Goal: Information Seeking & Learning: Check status

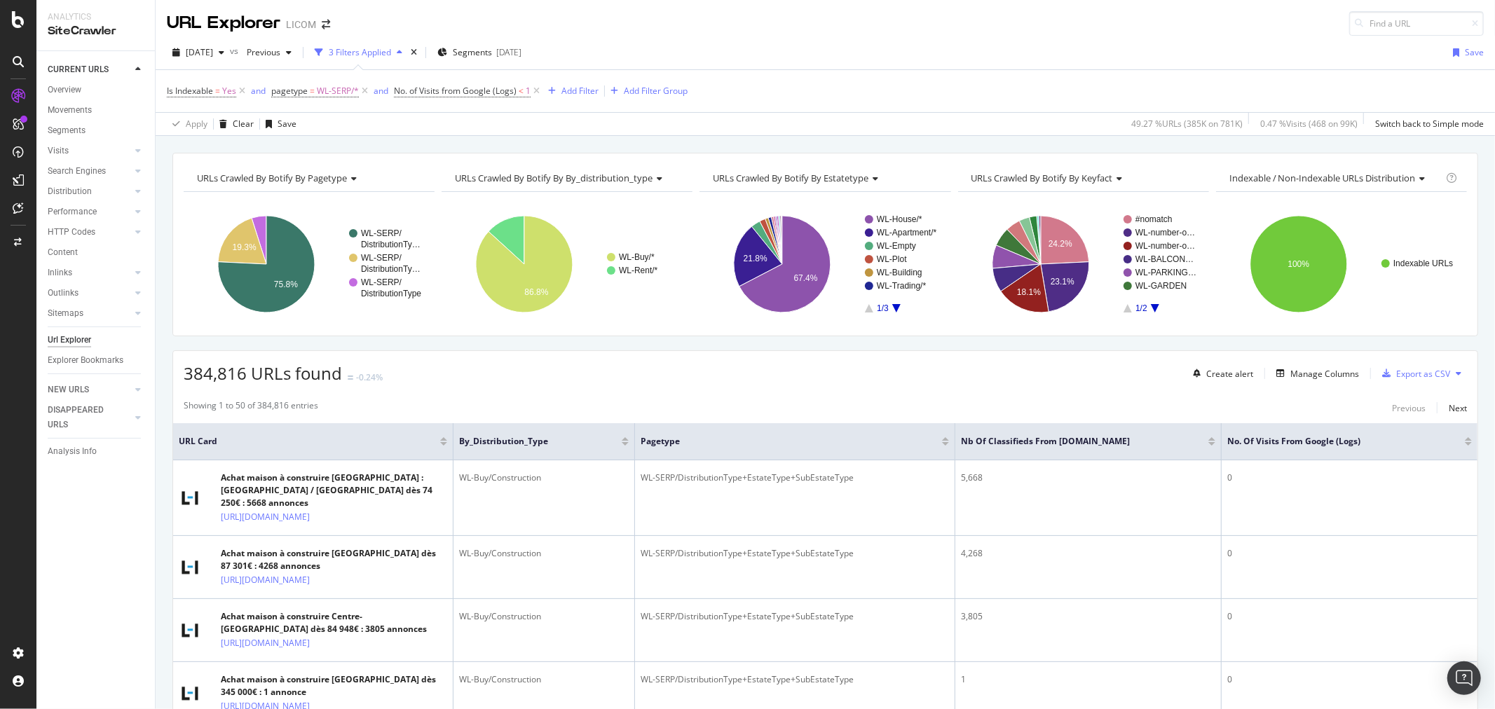
scroll to position [78, 0]
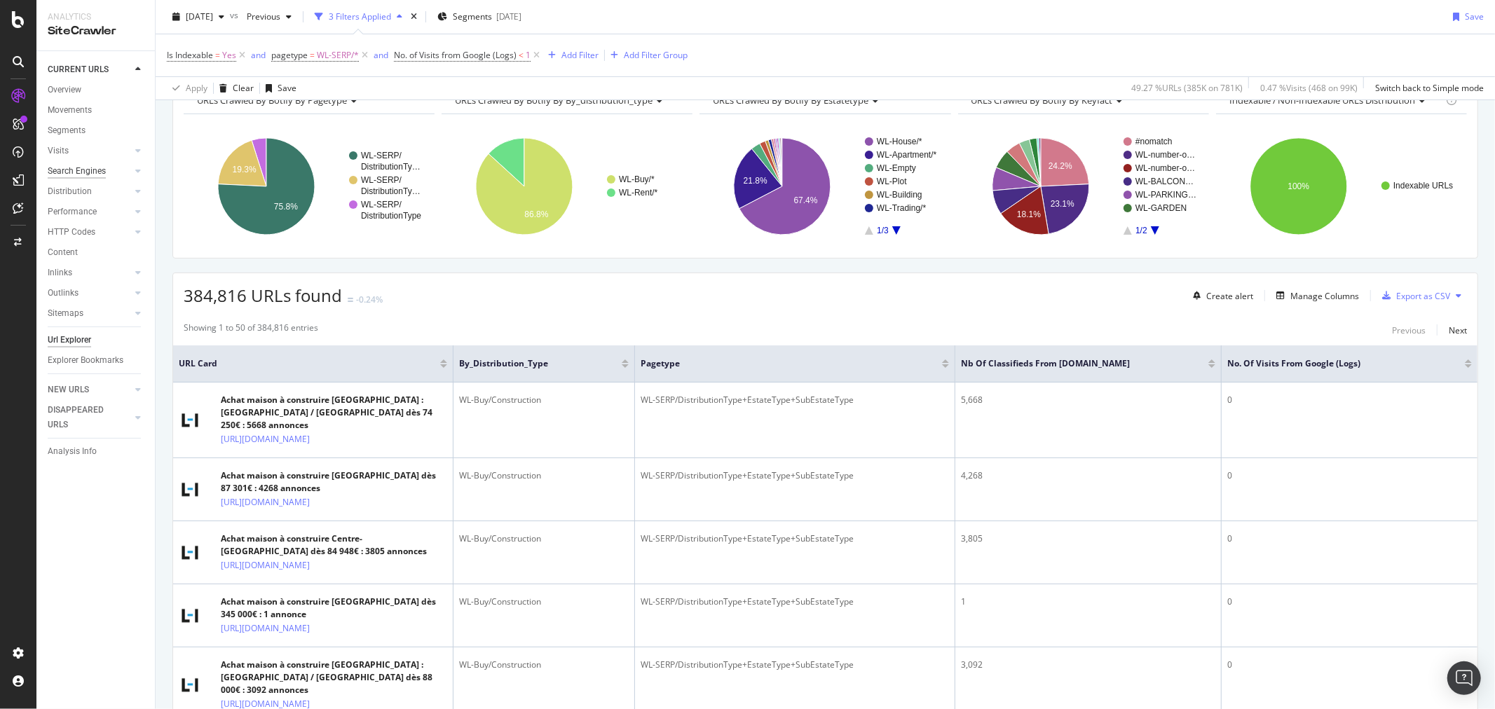
click at [73, 164] on div "Search Engines" at bounding box center [77, 171] width 58 height 15
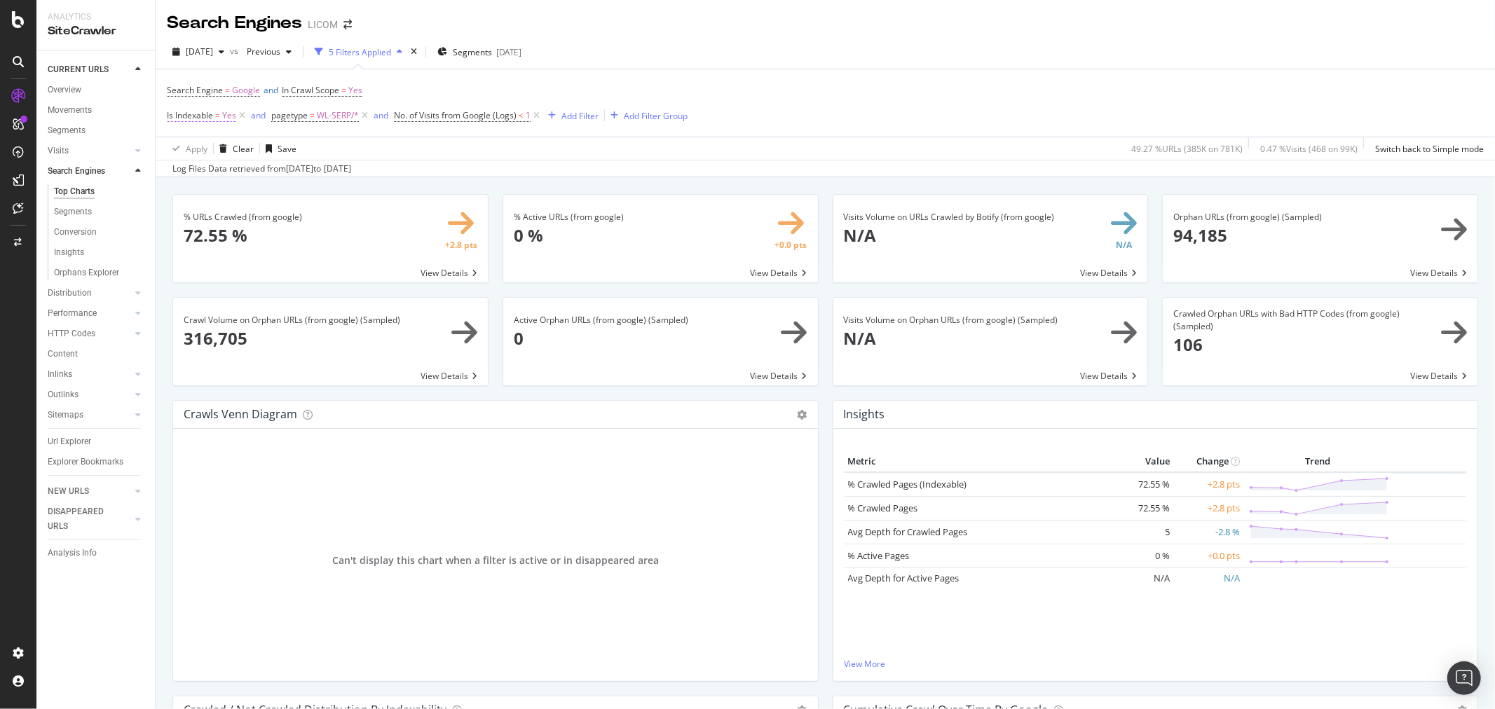
click at [241, 117] on icon at bounding box center [242, 116] width 12 height 14
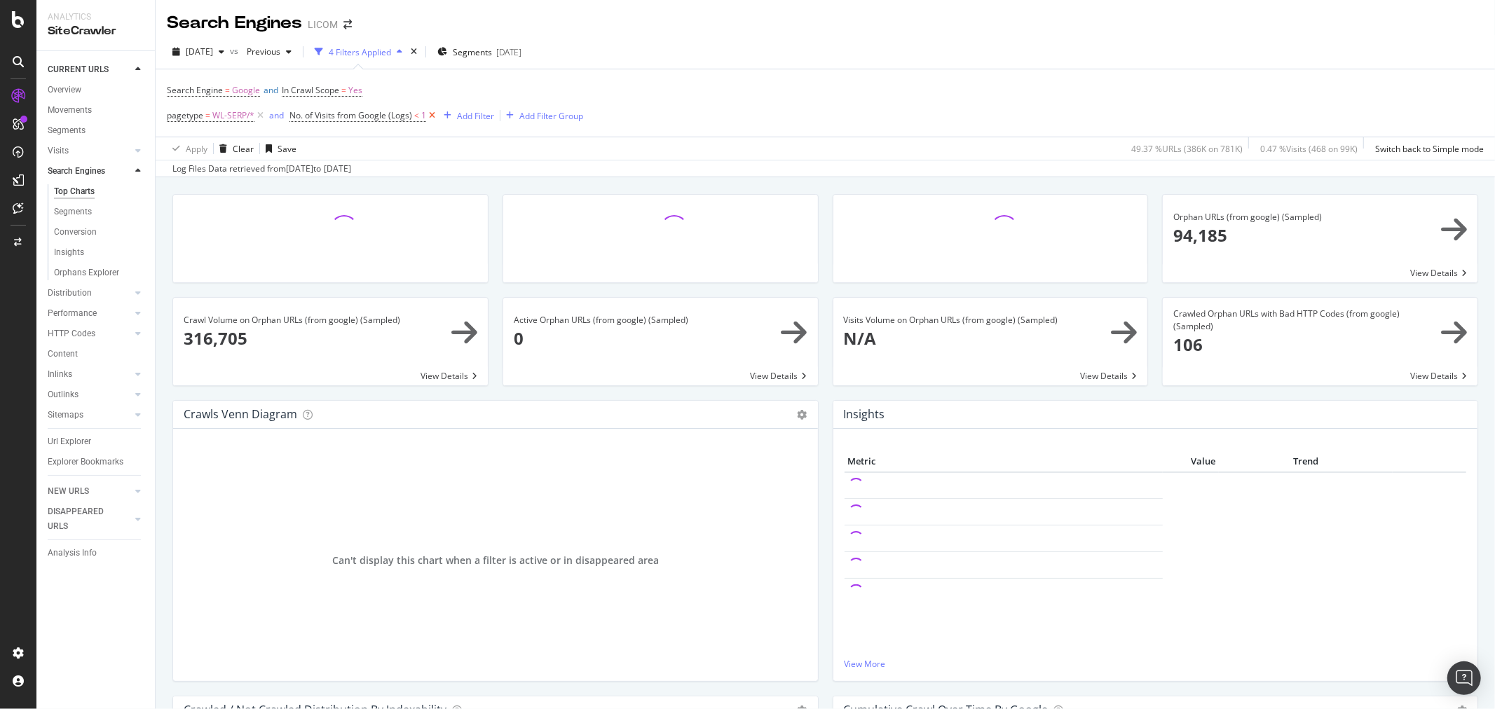
click at [431, 114] on icon at bounding box center [432, 116] width 12 height 14
click at [431, 114] on div "Search Engine = Google and In Crawl Scope = Yes pagetype = WL-SERP/* and No. of…" at bounding box center [825, 102] width 1317 height 67
